Goal: Task Accomplishment & Management: Complete application form

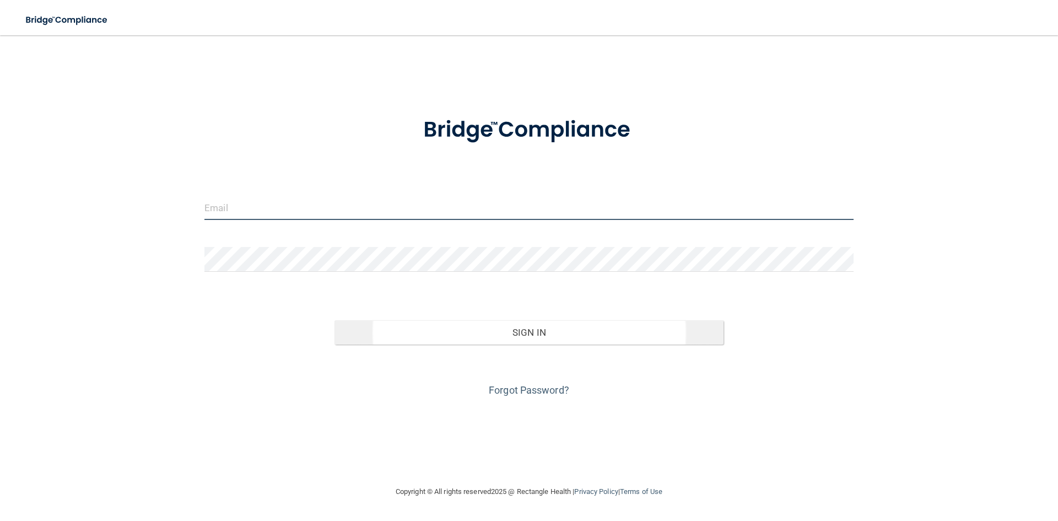
type input "[EMAIL_ADDRESS][DOMAIN_NAME]"
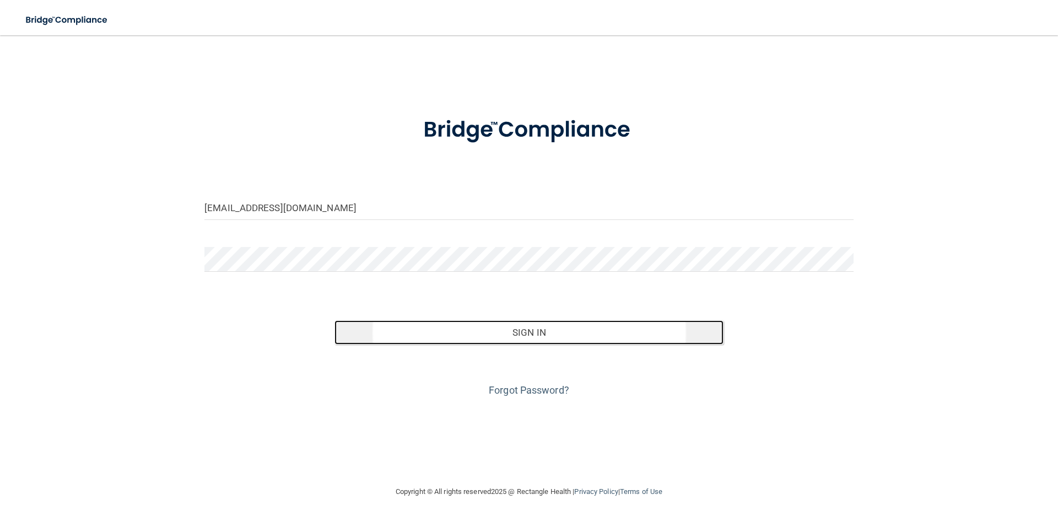
click at [524, 344] on button "Sign In" at bounding box center [528, 332] width 389 height 24
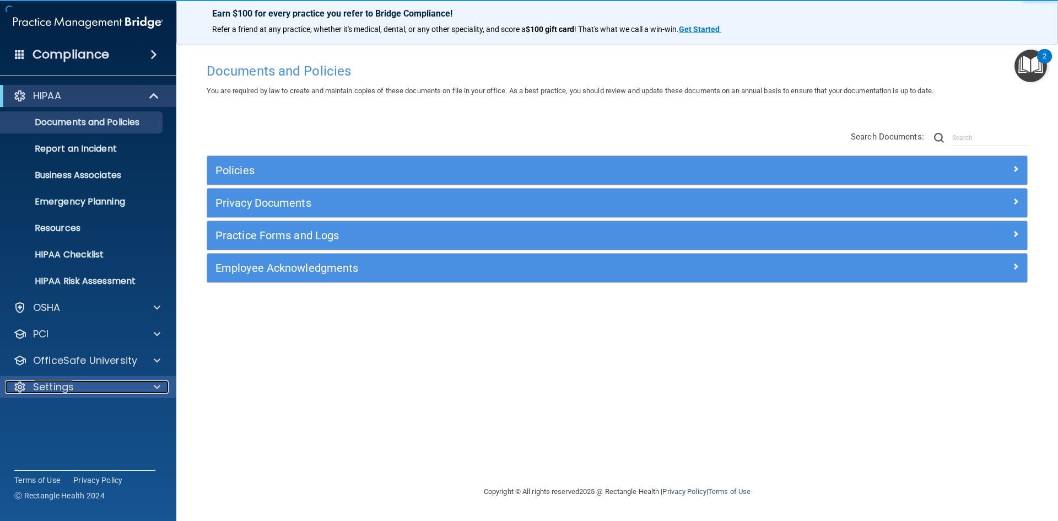
click at [71, 385] on p "Settings" at bounding box center [53, 386] width 41 height 13
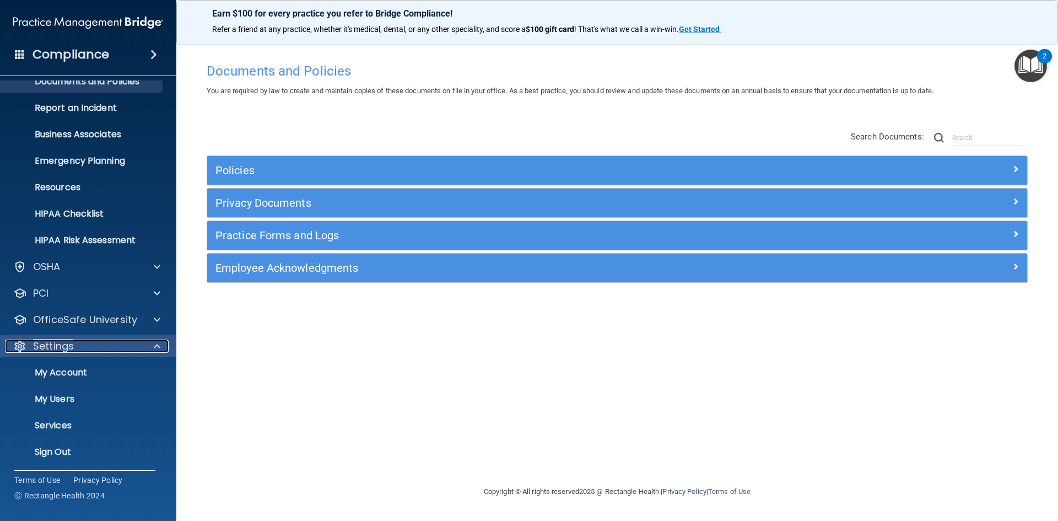
scroll to position [42, 0]
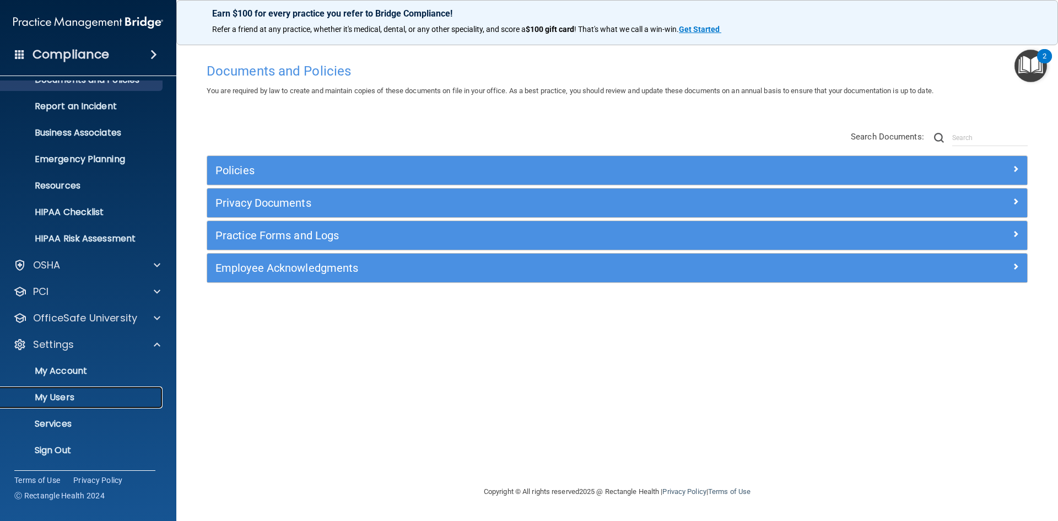
click at [58, 400] on p "My Users" at bounding box center [82, 397] width 150 height 11
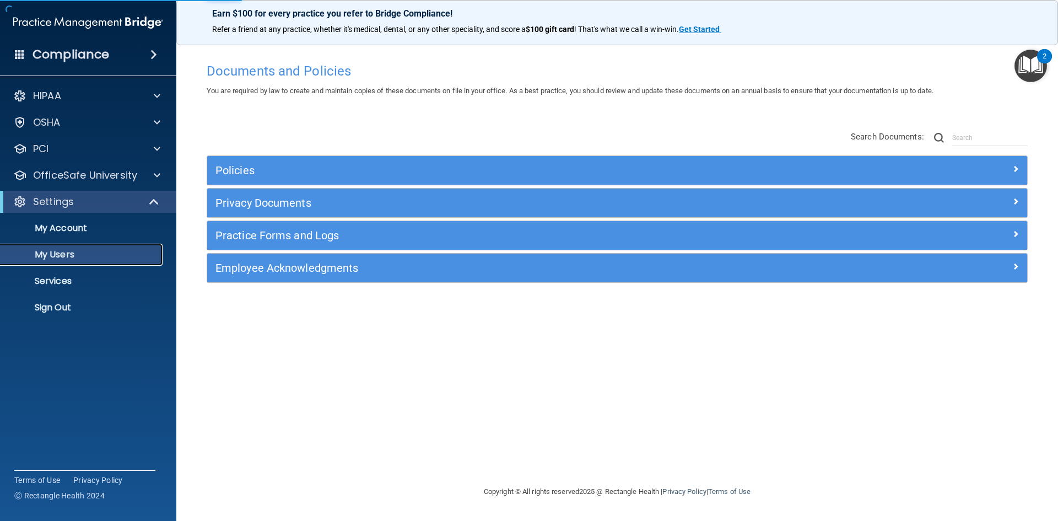
select select "20"
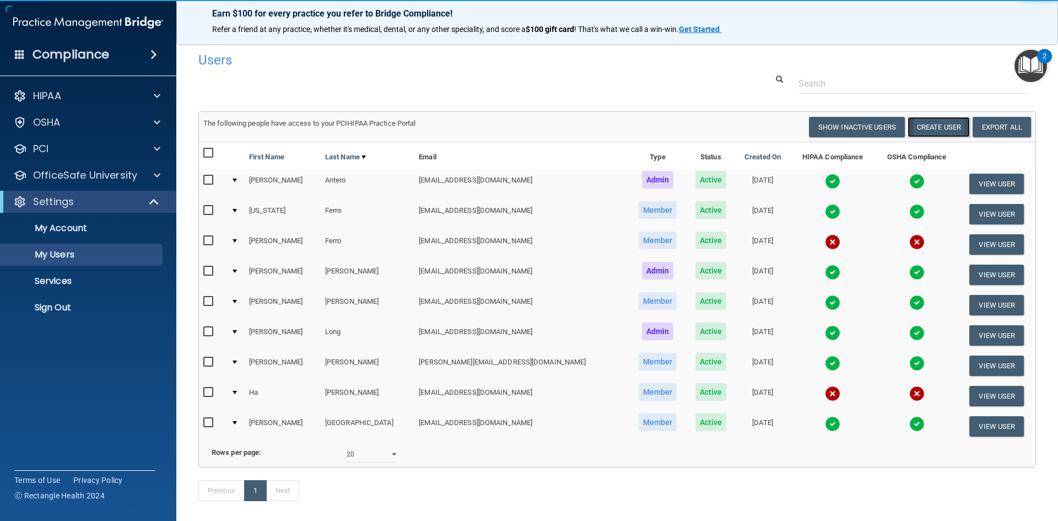
click at [921, 129] on button "Create User" at bounding box center [938, 127] width 62 height 20
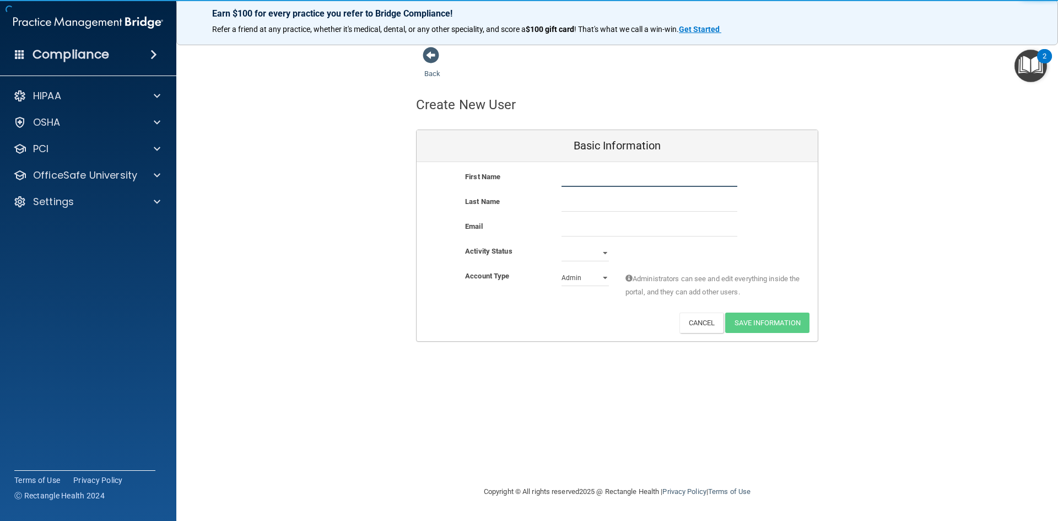
click at [588, 175] on input "text" at bounding box center [649, 178] width 176 height 17
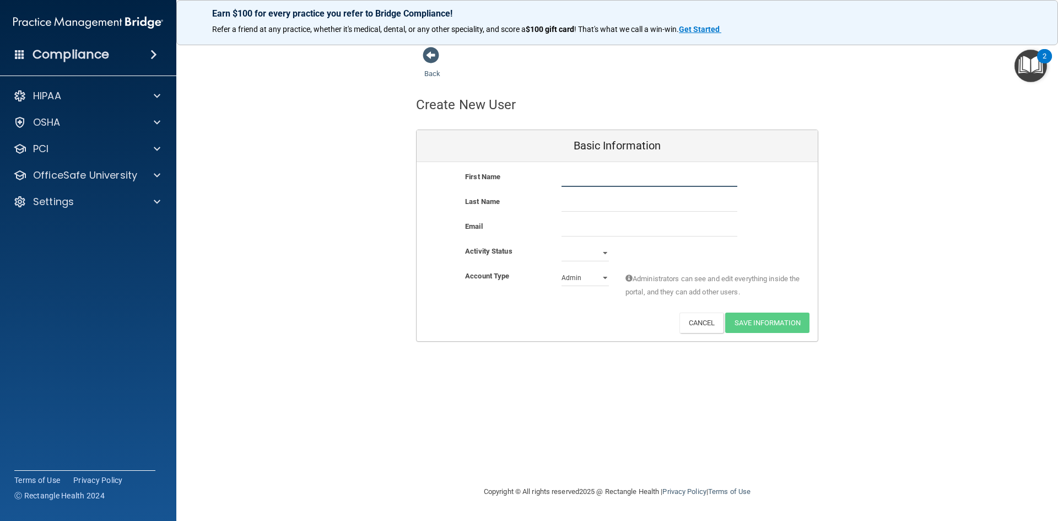
type input "t"
type input "[PERSON_NAME]"
click at [624, 228] on input "email" at bounding box center [649, 228] width 176 height 17
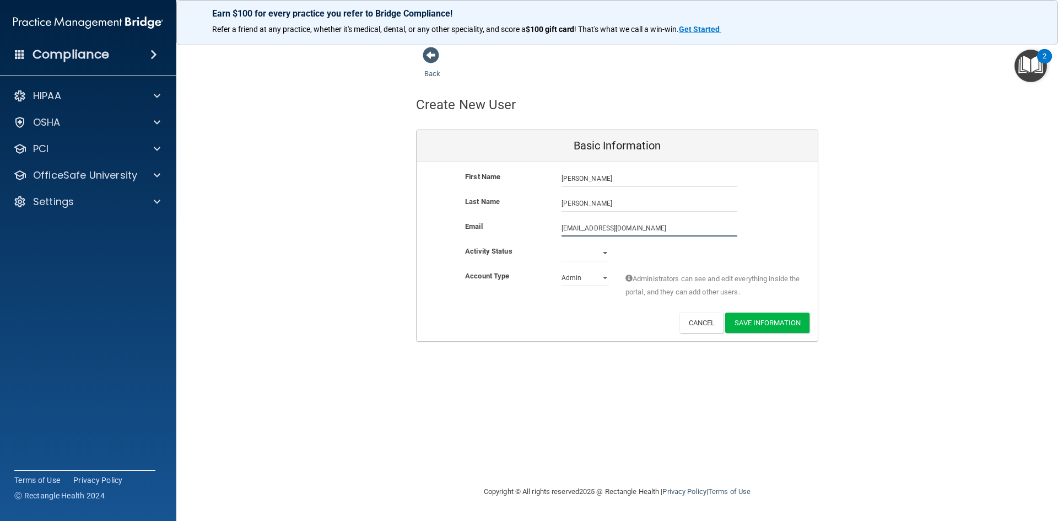
type input "[EMAIL_ADDRESS][DOMAIN_NAME]"
click at [595, 258] on select "Active Inactive" at bounding box center [584, 253] width 47 height 17
select select "active"
click at [561, 245] on select "Active Inactive" at bounding box center [584, 253] width 47 height 17
click at [597, 276] on select "Admin Member" at bounding box center [584, 277] width 47 height 17
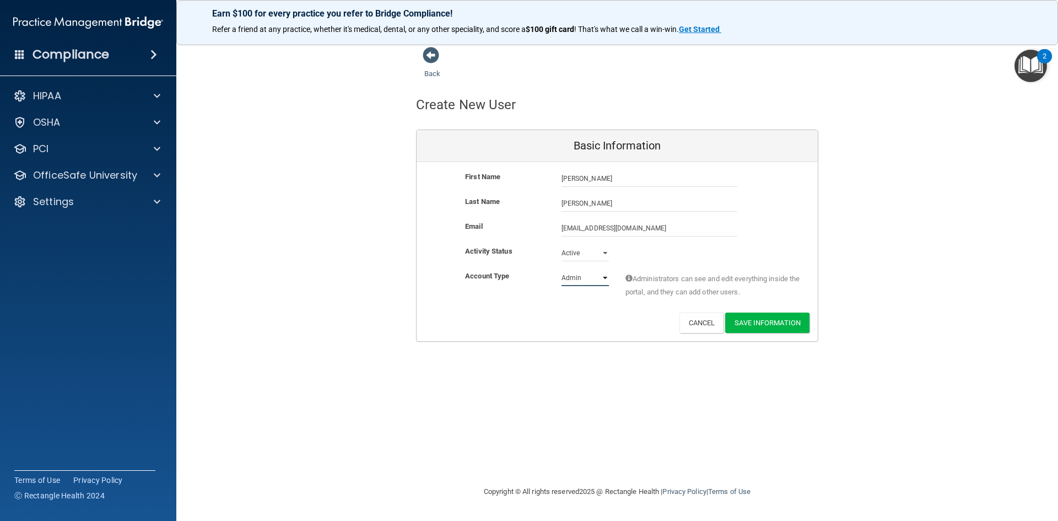
select select "practice_member"
click at [561, 269] on select "Admin Member" at bounding box center [584, 277] width 47 height 17
click at [754, 323] on button "Save Information" at bounding box center [767, 322] width 84 height 20
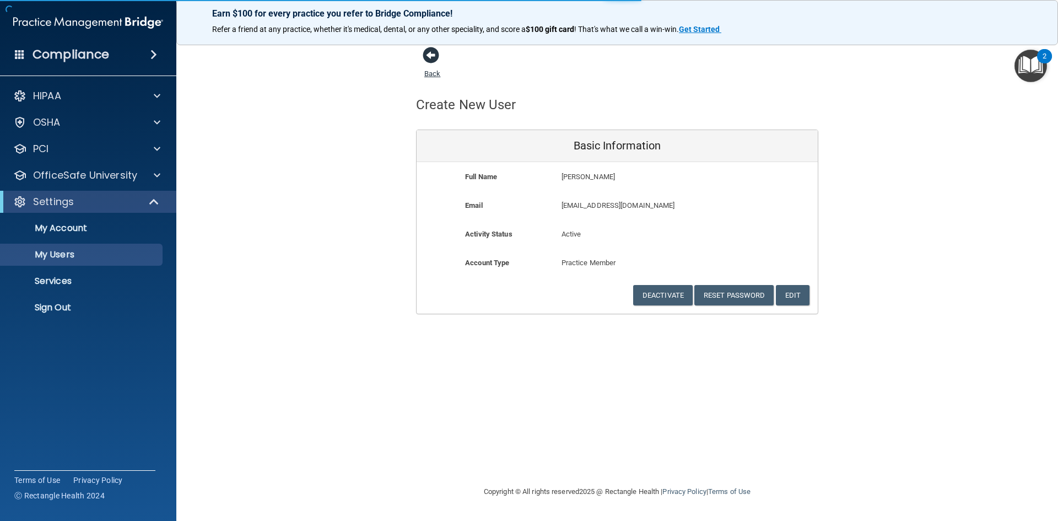
select select "20"
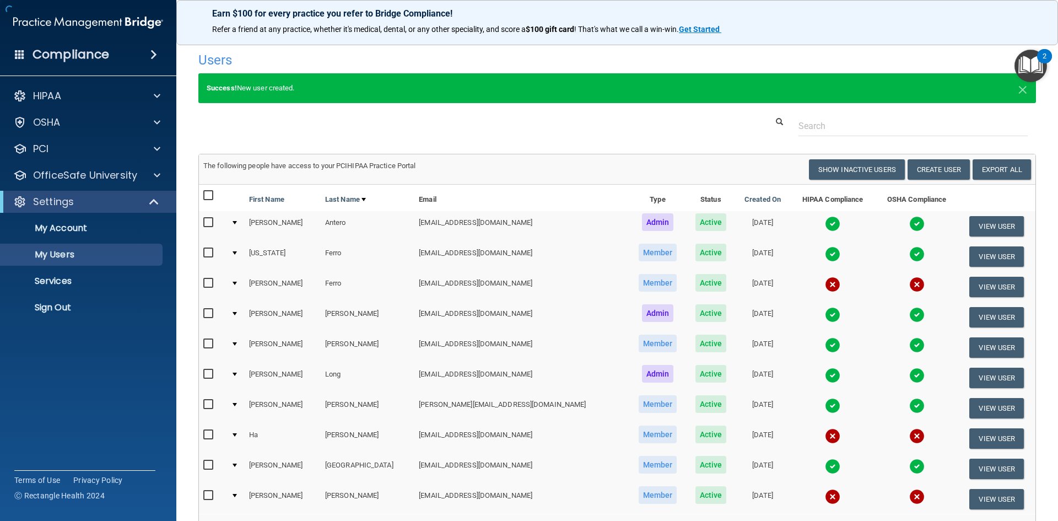
click at [434, 59] on h4 "Users" at bounding box center [438, 60] width 481 height 14
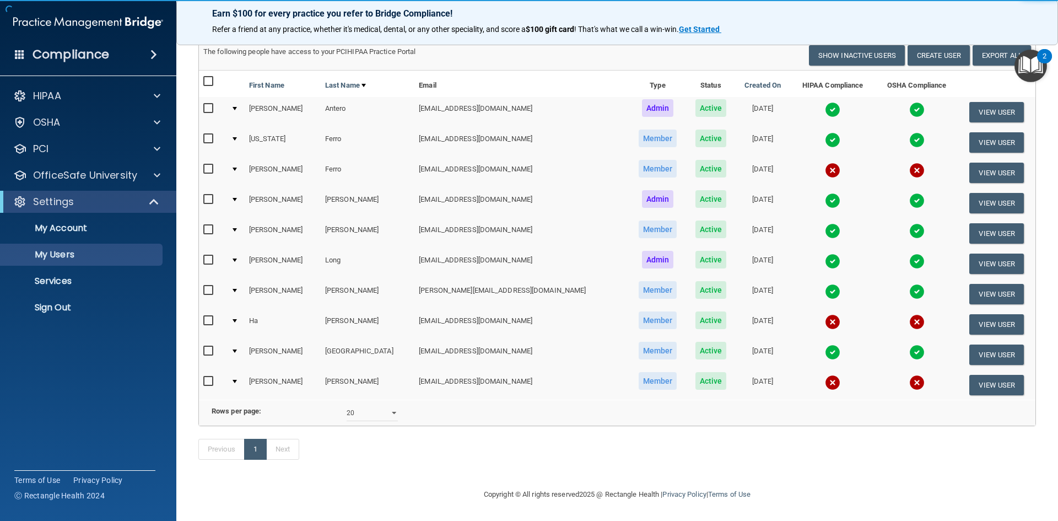
scroll to position [131, 0]
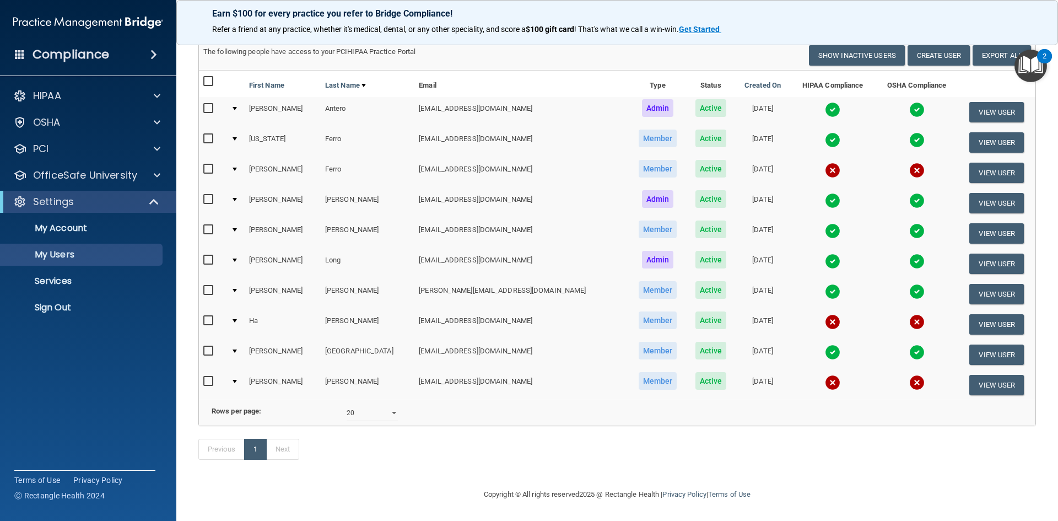
click at [205, 377] on input "checkbox" at bounding box center [209, 381] width 13 height 9
checkbox input "true"
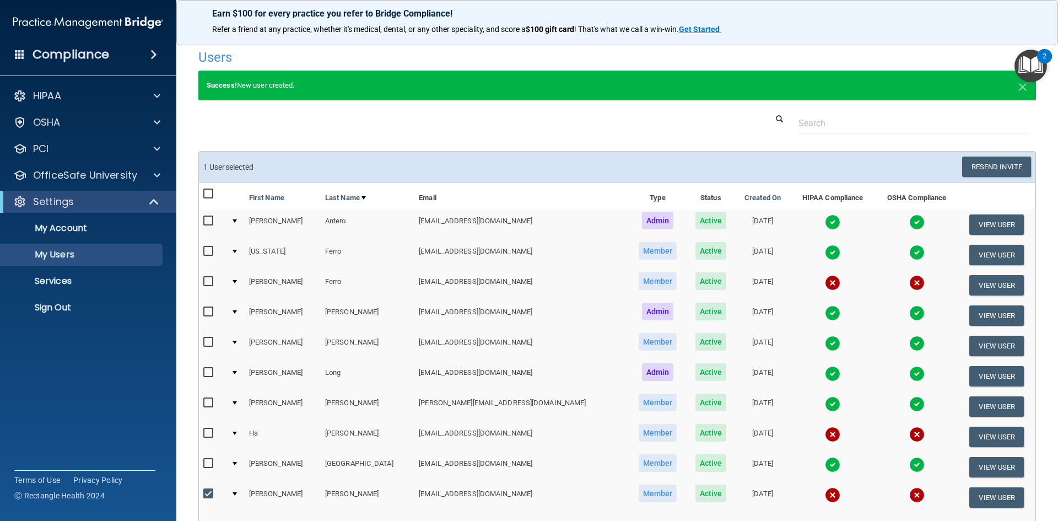
scroll to position [0, 0]
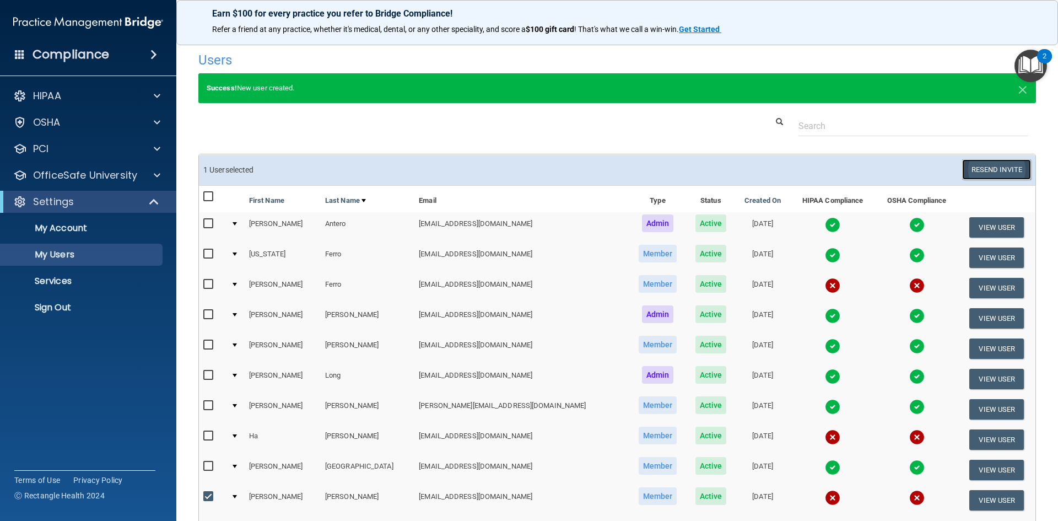
click at [975, 168] on button "Resend Invite" at bounding box center [996, 169] width 69 height 20
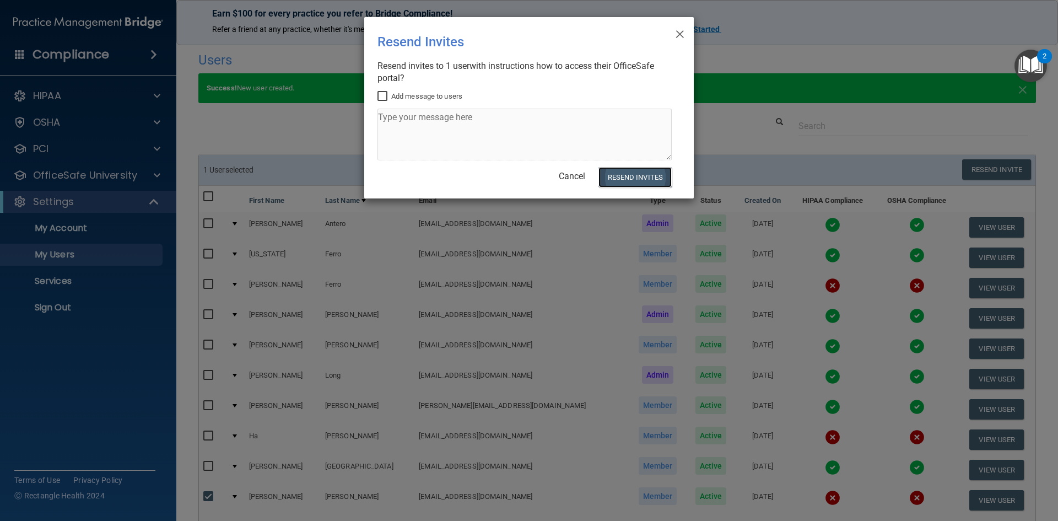
click at [626, 180] on button "Resend Invites" at bounding box center [634, 177] width 73 height 20
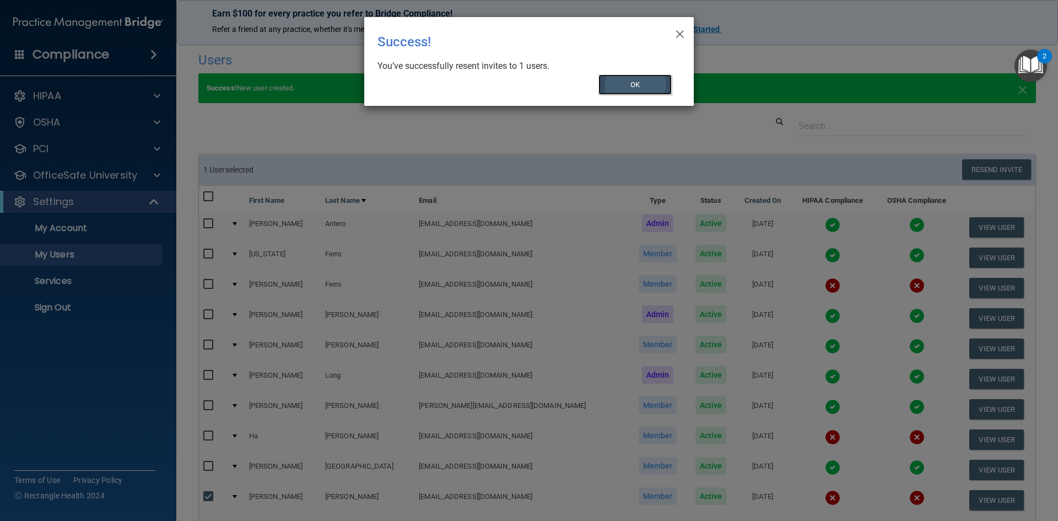
click at [620, 83] on button "OK" at bounding box center [635, 84] width 74 height 20
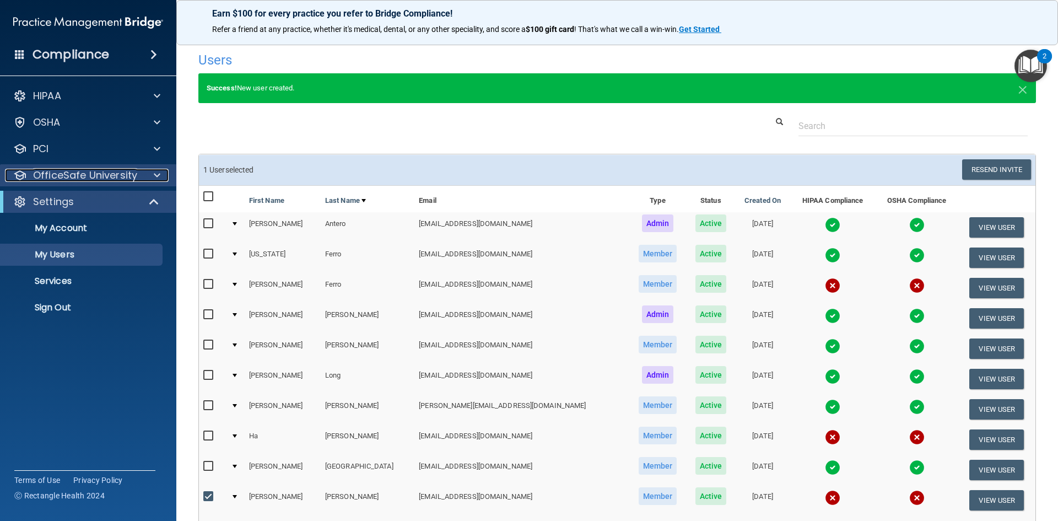
click at [125, 174] on p "OfficeSafe University" at bounding box center [85, 175] width 104 height 13
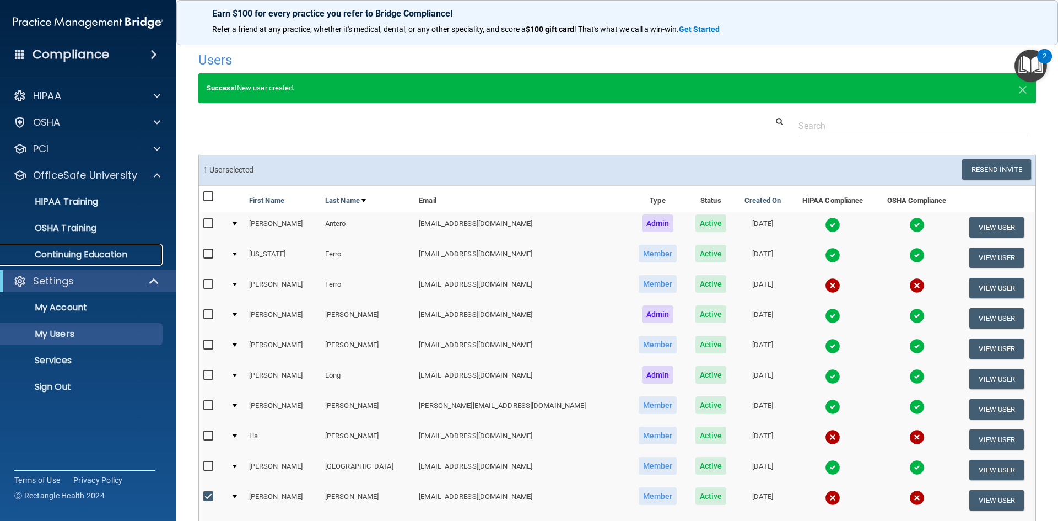
click at [104, 249] on p "Continuing Education" at bounding box center [82, 254] width 150 height 11
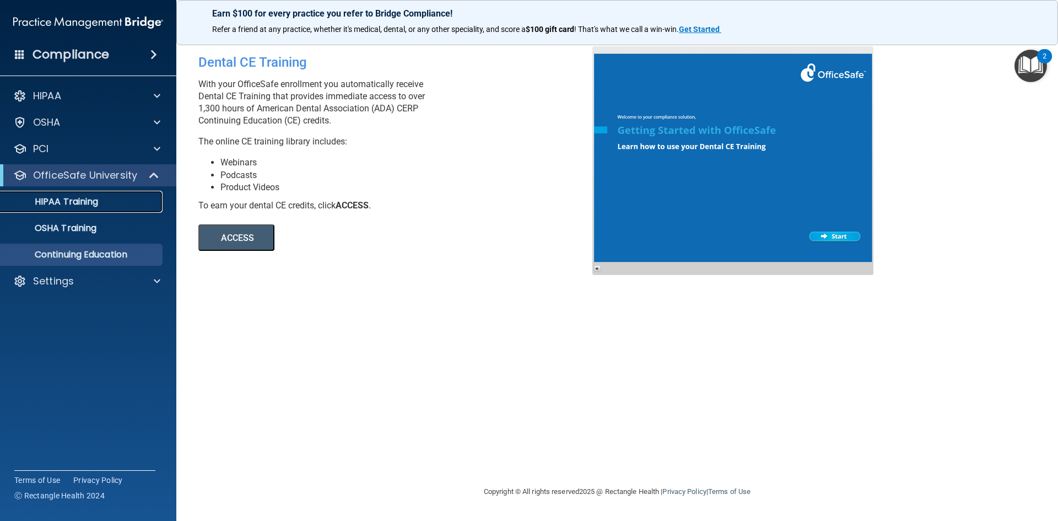
click at [75, 196] on p "HIPAA Training" at bounding box center [52, 201] width 91 height 11
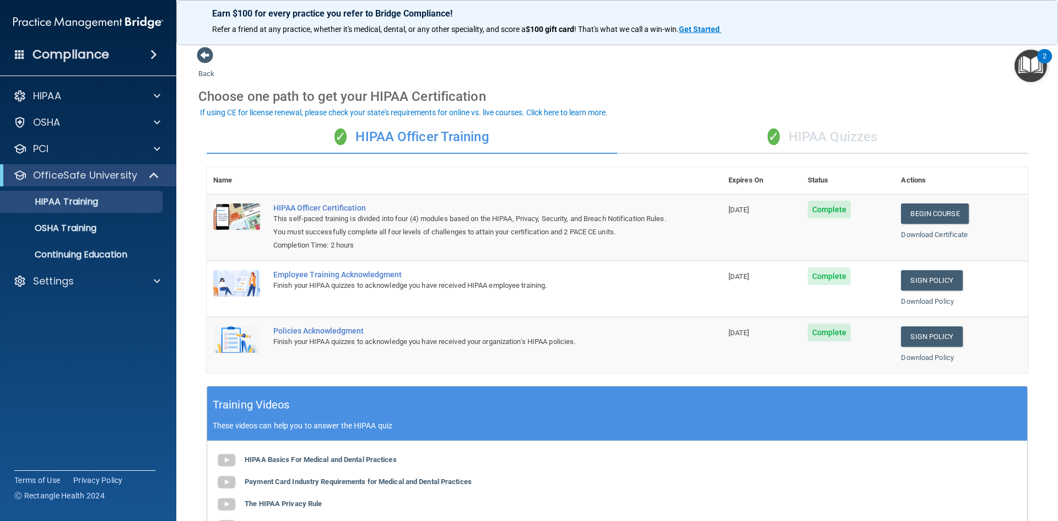
click at [847, 143] on div "✓ HIPAA Quizzes" at bounding box center [822, 137] width 410 height 33
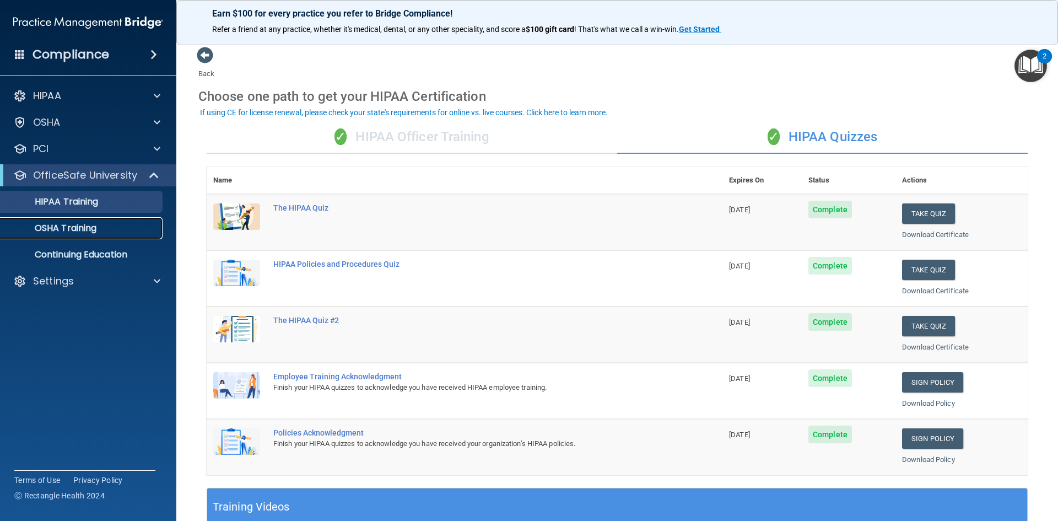
click at [79, 230] on p "OSHA Training" at bounding box center [51, 228] width 89 height 11
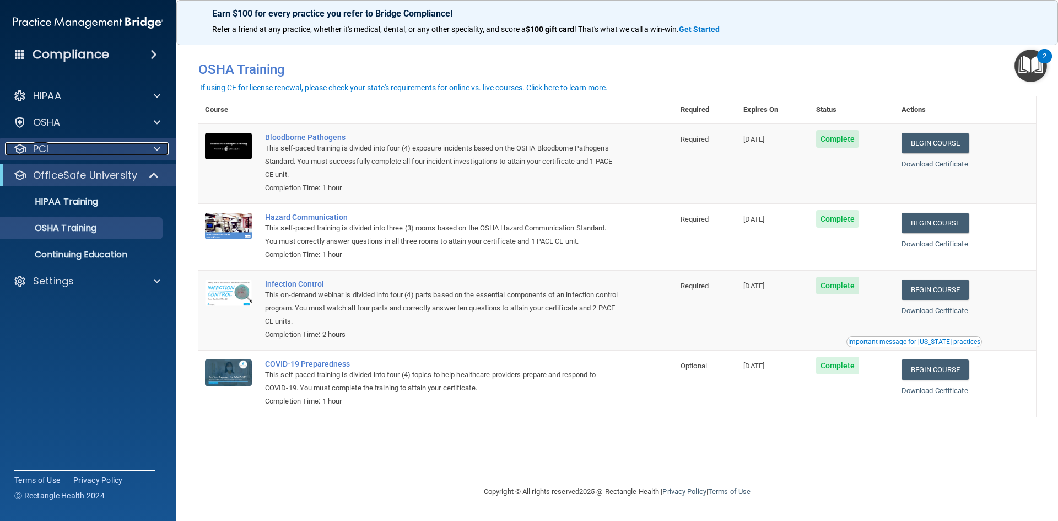
click at [82, 151] on div "PCI" at bounding box center [73, 148] width 137 height 13
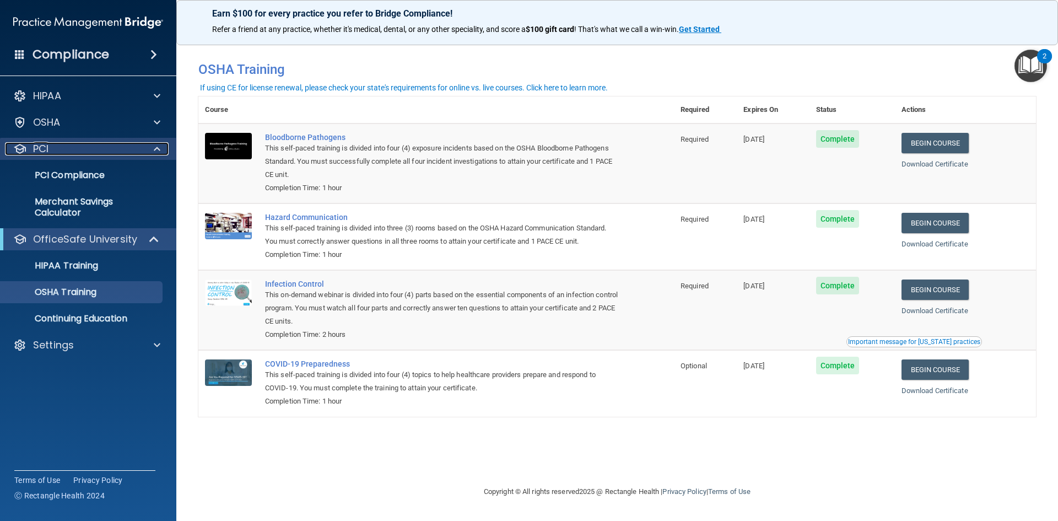
click at [82, 151] on div "PCI" at bounding box center [73, 148] width 137 height 13
